Goal: Find specific page/section: Find specific page/section

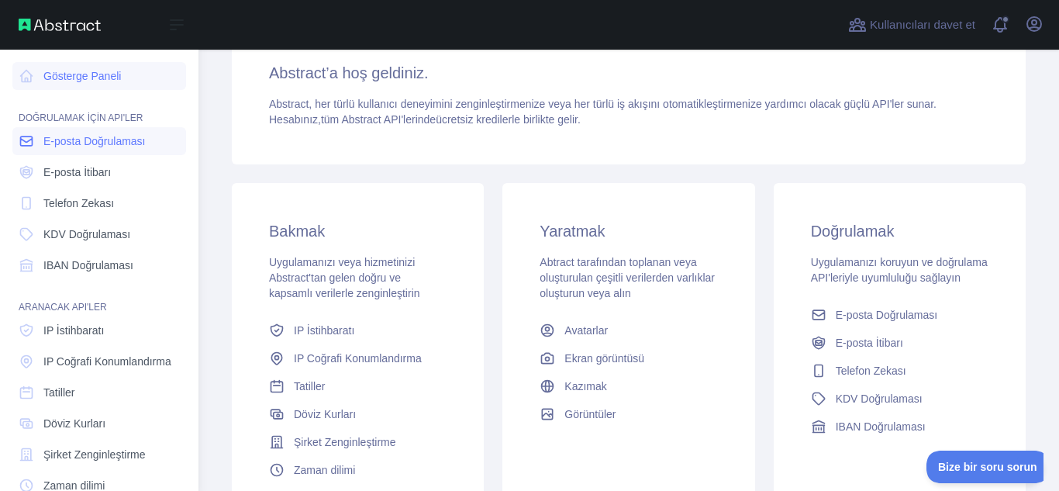
click at [91, 147] on font "E-posta Doğrulaması" at bounding box center [94, 141] width 102 height 12
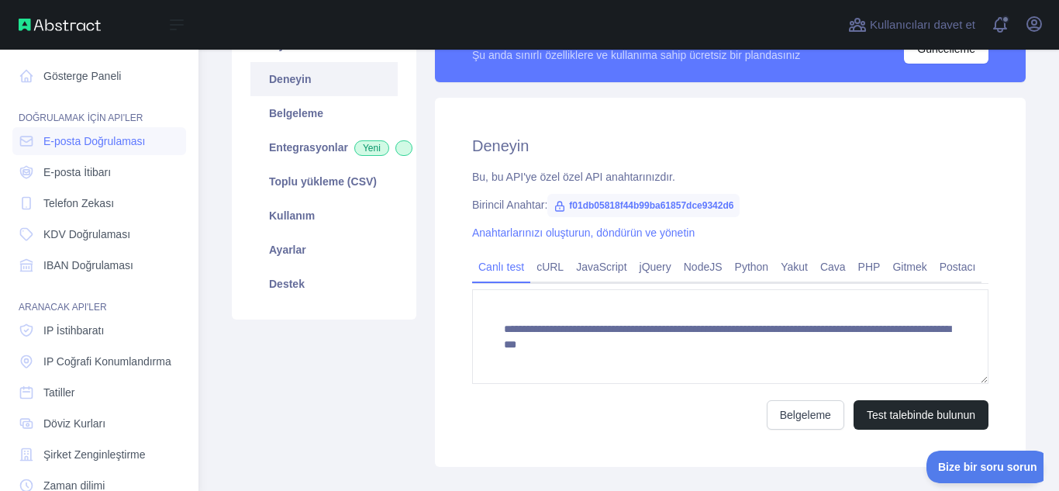
scroll to position [208, 0]
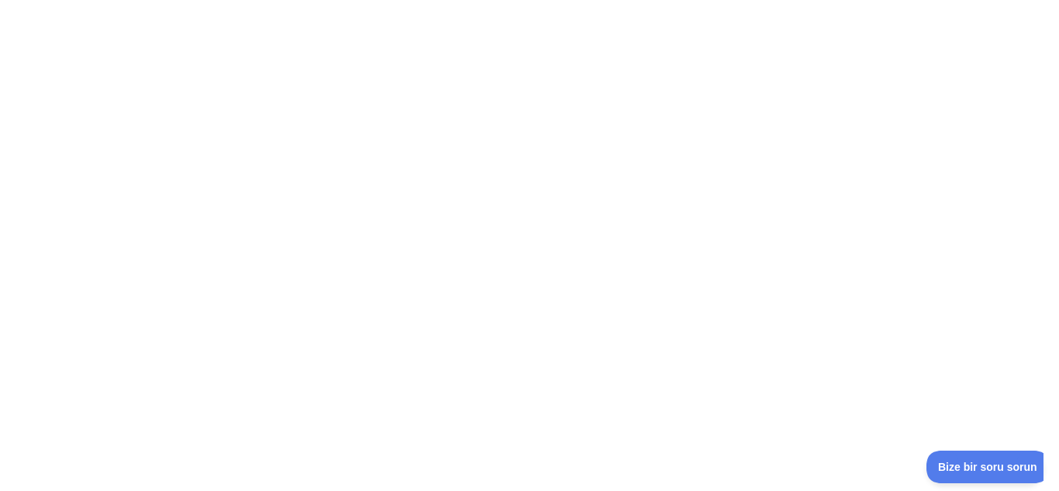
drag, startPoint x: 585, startPoint y: 163, endPoint x: 787, endPoint y: 201, distance: 205.9
click at [787, 201] on div at bounding box center [529, 245] width 1059 height 491
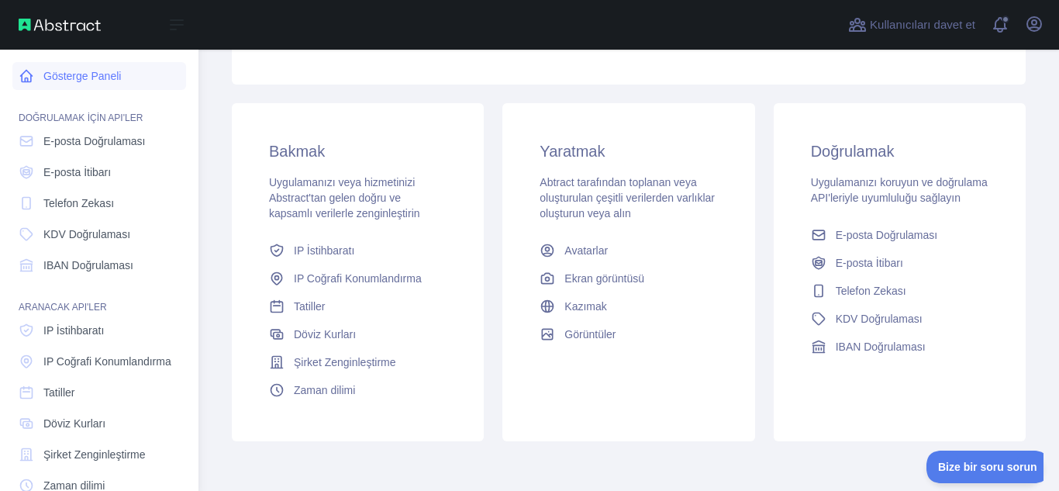
click at [60, 79] on font "Gösterge Paneli" at bounding box center [82, 76] width 78 height 12
